Goal: Entertainment & Leisure: Consume media (video, audio)

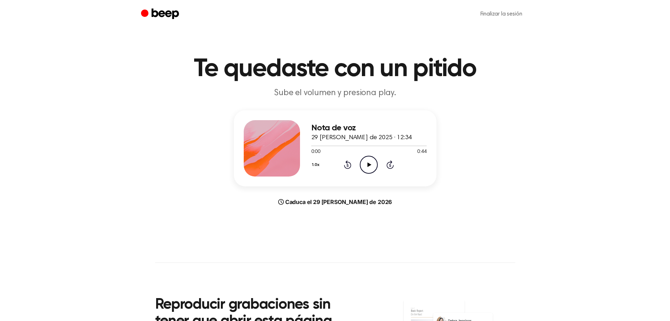
click at [369, 164] on icon at bounding box center [370, 164] width 4 height 5
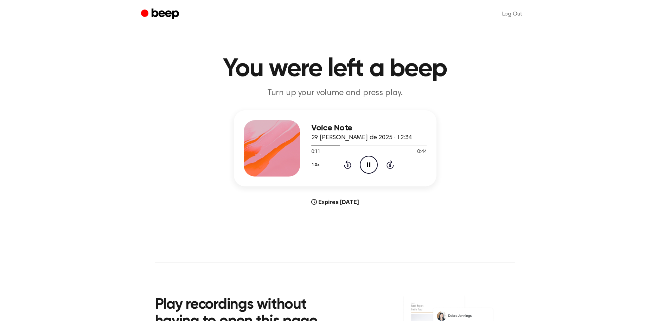
click at [494, 222] on main "You were left a beep Turn up your volume and press play. Voice Note 29 de agost…" at bounding box center [335, 210] width 670 height 420
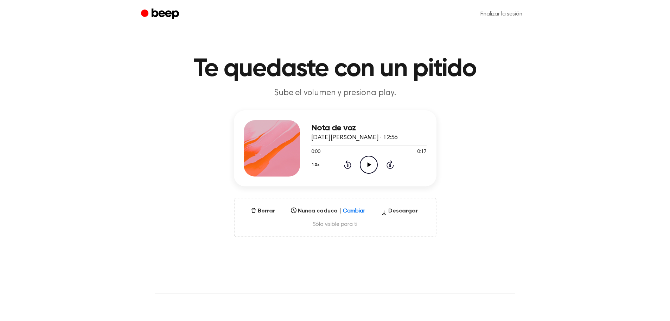
click at [367, 163] on icon "Play Audio" at bounding box center [369, 165] width 18 height 18
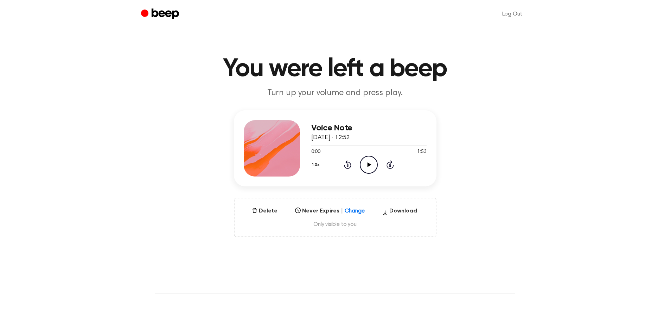
click at [368, 166] on icon "Play Audio" at bounding box center [369, 165] width 18 height 18
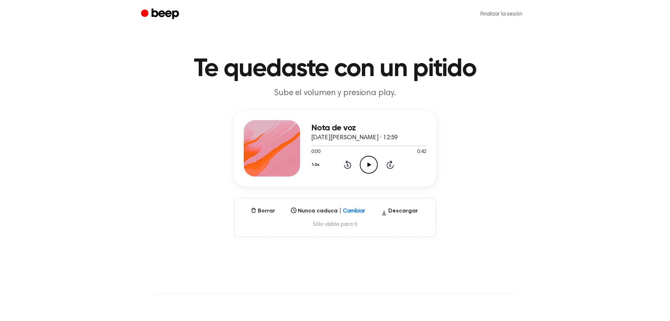
click at [369, 165] on icon at bounding box center [370, 164] width 4 height 5
click at [481, 180] on div "Nota de voz [DATE][PERSON_NAME] · 12:59 0:05 0:42 Su navegador no soporta el el…" at bounding box center [334, 173] width 653 height 127
